Goal: Navigation & Orientation: Find specific page/section

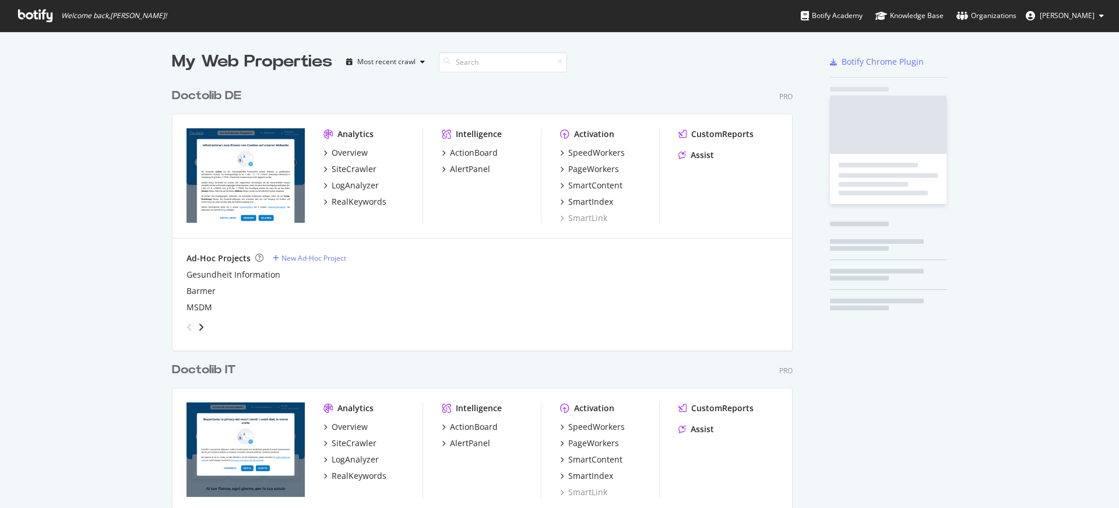
scroll to position [499, 1102]
